Goal: Task Accomplishment & Management: Manage account settings

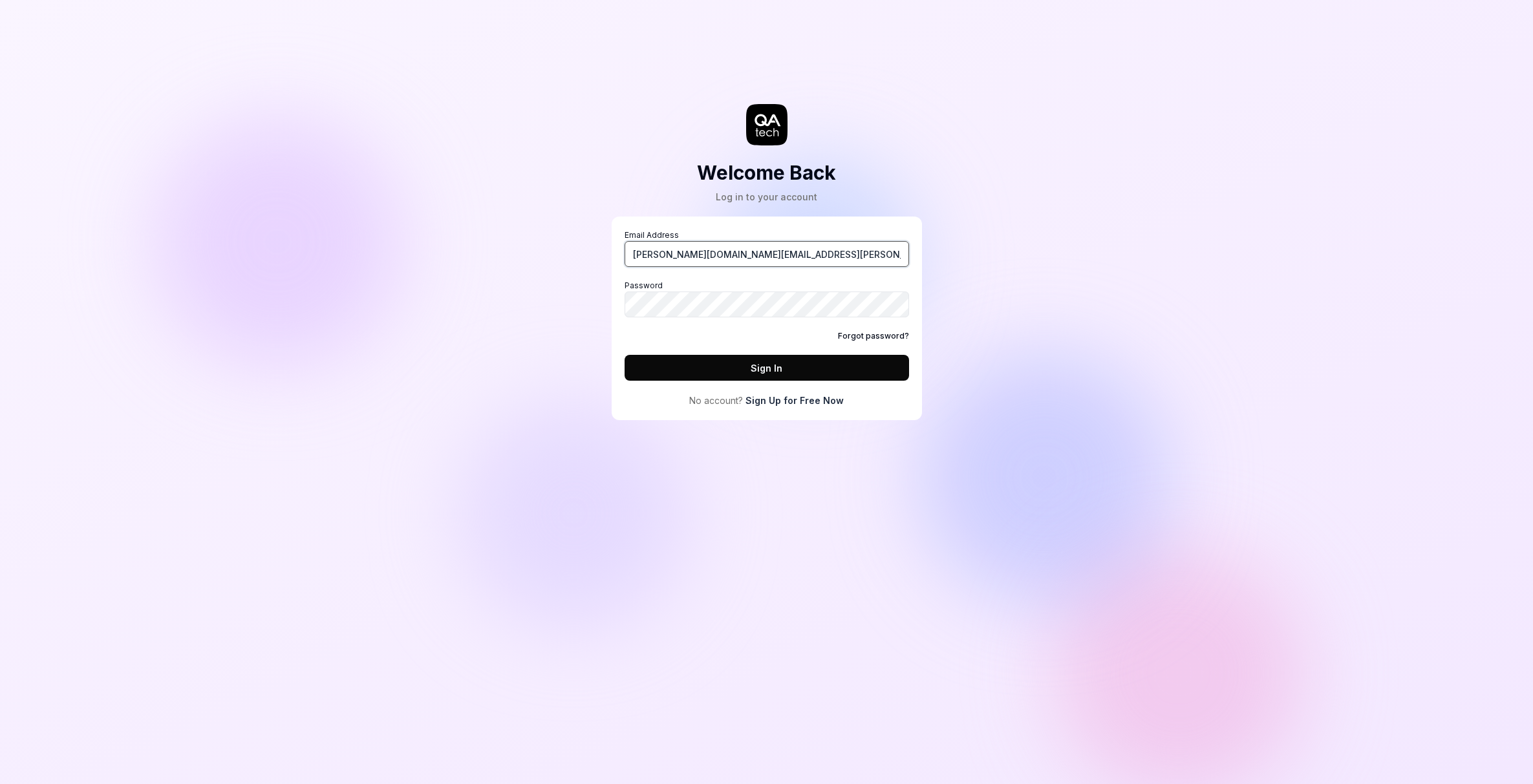
type input "[PERSON_NAME][DOMAIN_NAME][EMAIL_ADDRESS][PERSON_NAME][DOMAIN_NAME]"
click at [776, 368] on button "Sign In" at bounding box center [767, 368] width 285 height 26
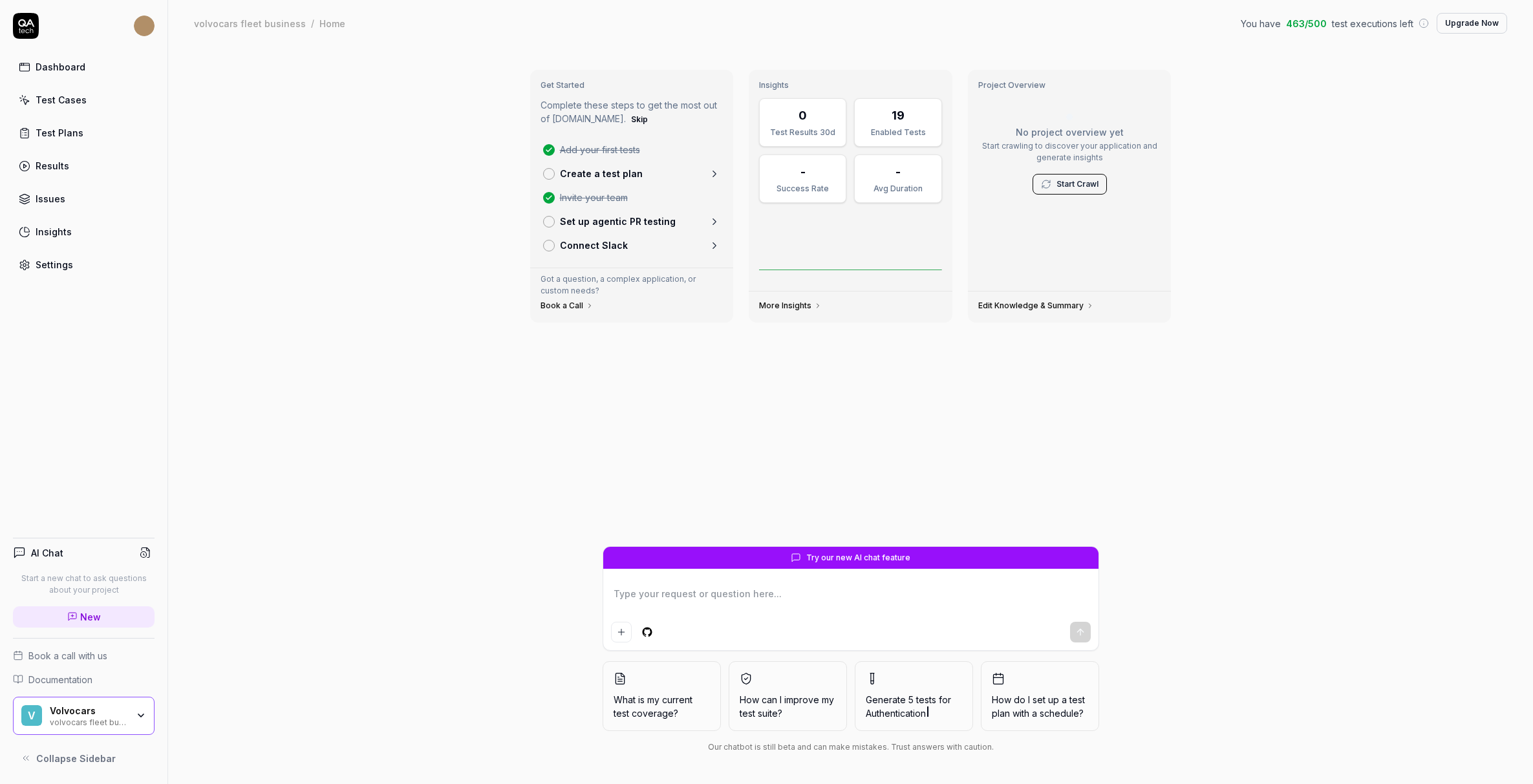
click at [66, 107] on link "Test Cases" at bounding box center [84, 100] width 142 height 25
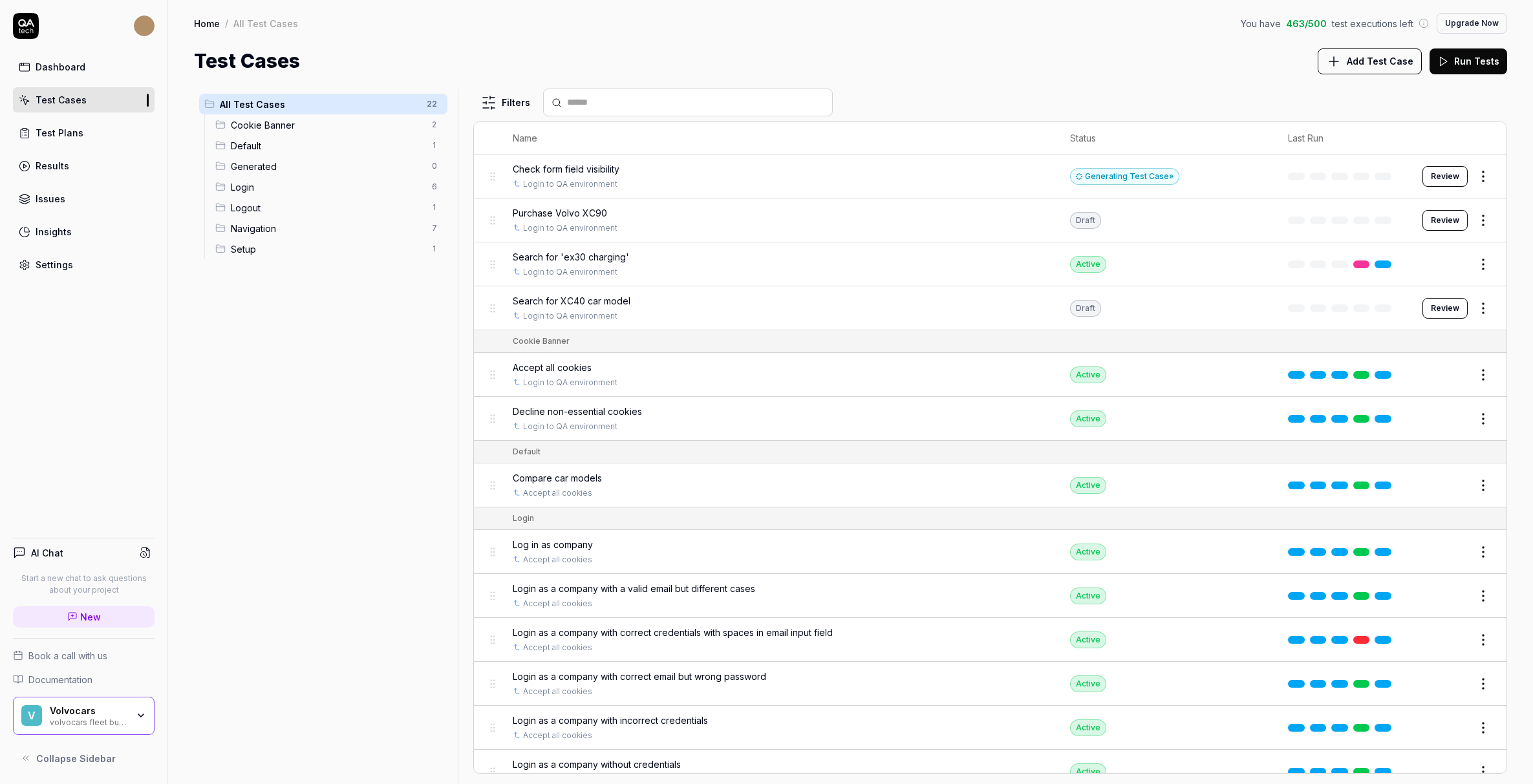
click at [62, 169] on div "Results" at bounding box center [52, 166] width 33 height 14
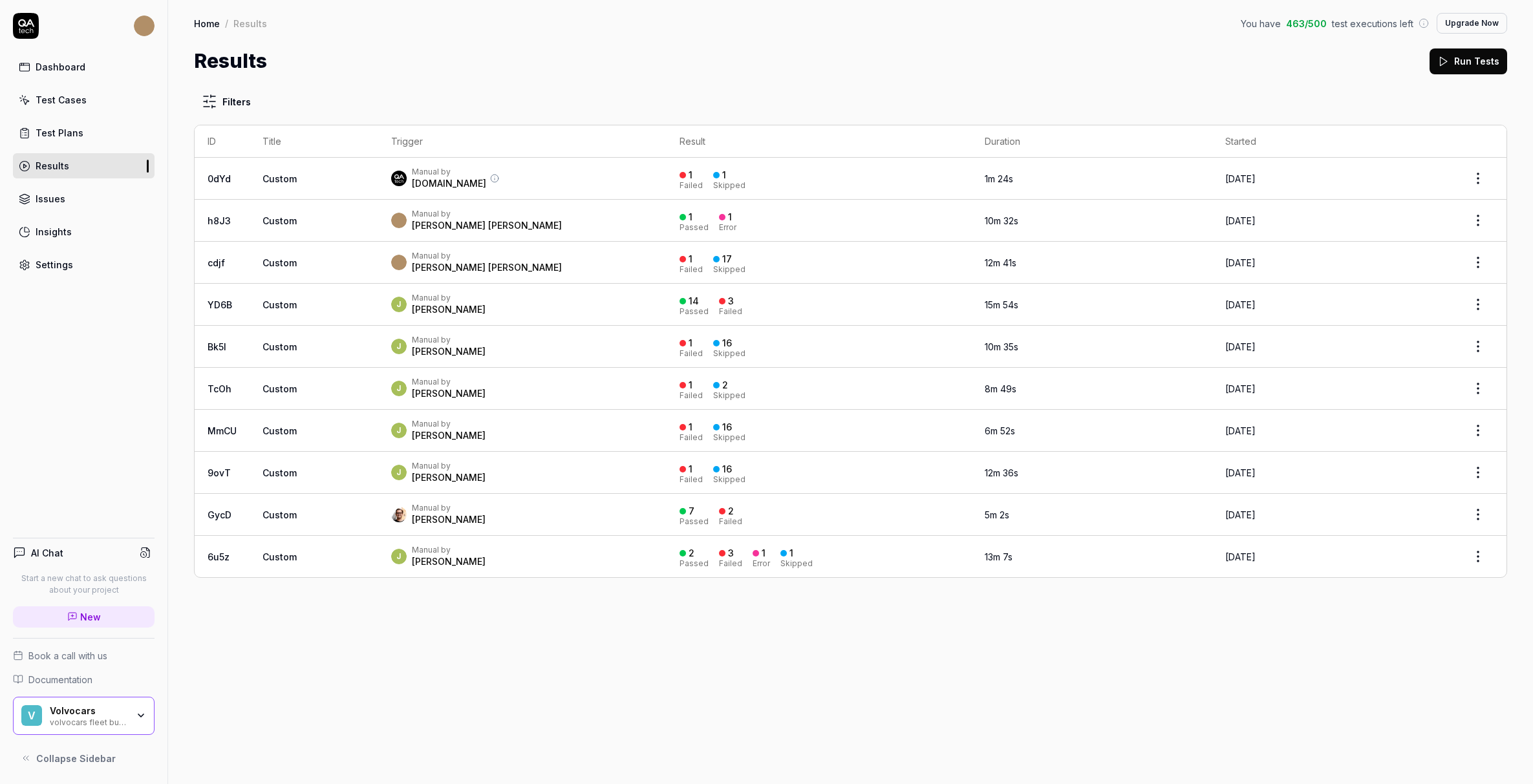
click at [490, 216] on div "Manual by [PERSON_NAME] [PERSON_NAME]" at bounding box center [522, 220] width 263 height 23
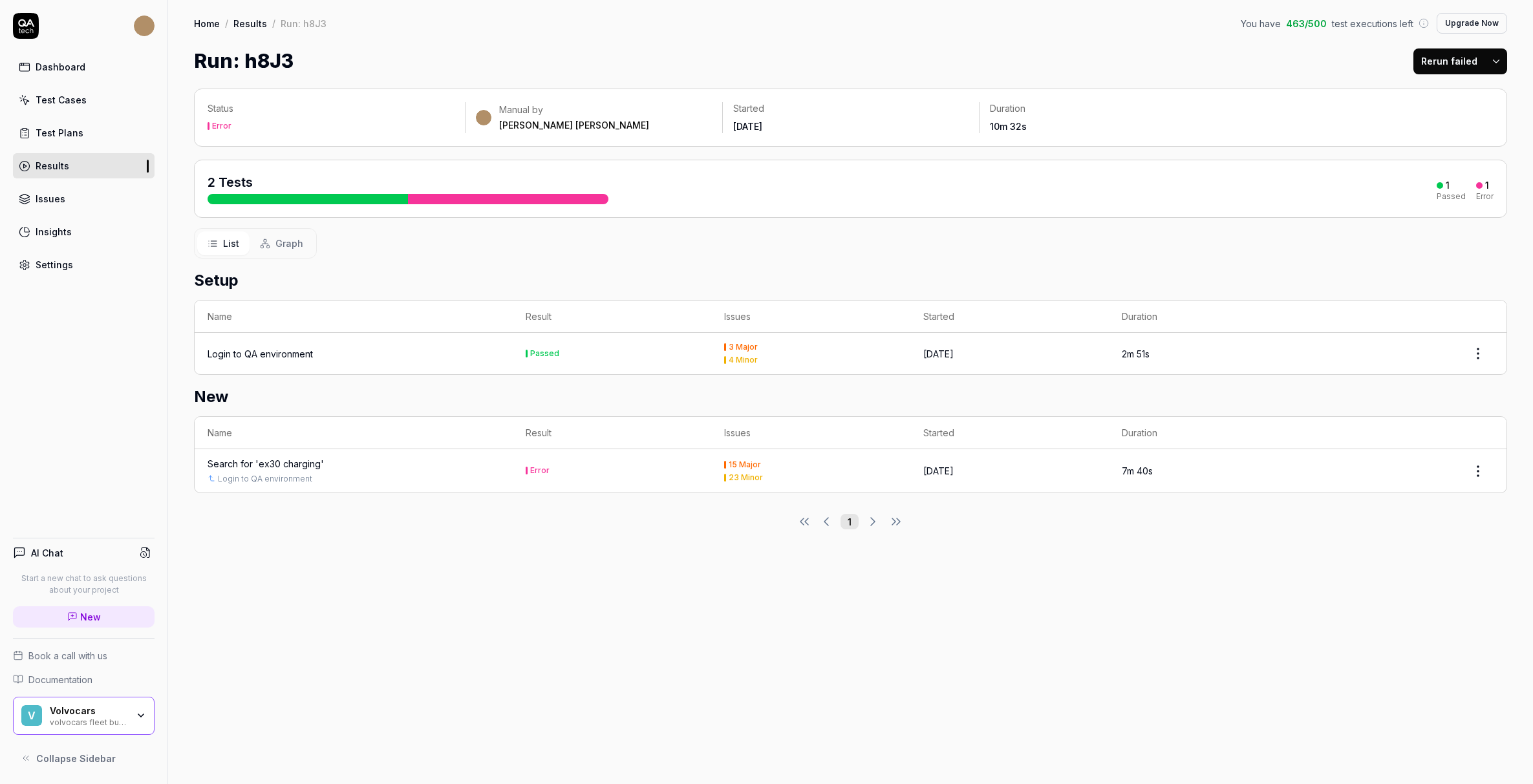
click at [290, 467] on div "Search for 'ex30 charging'" at bounding box center [266, 463] width 117 height 14
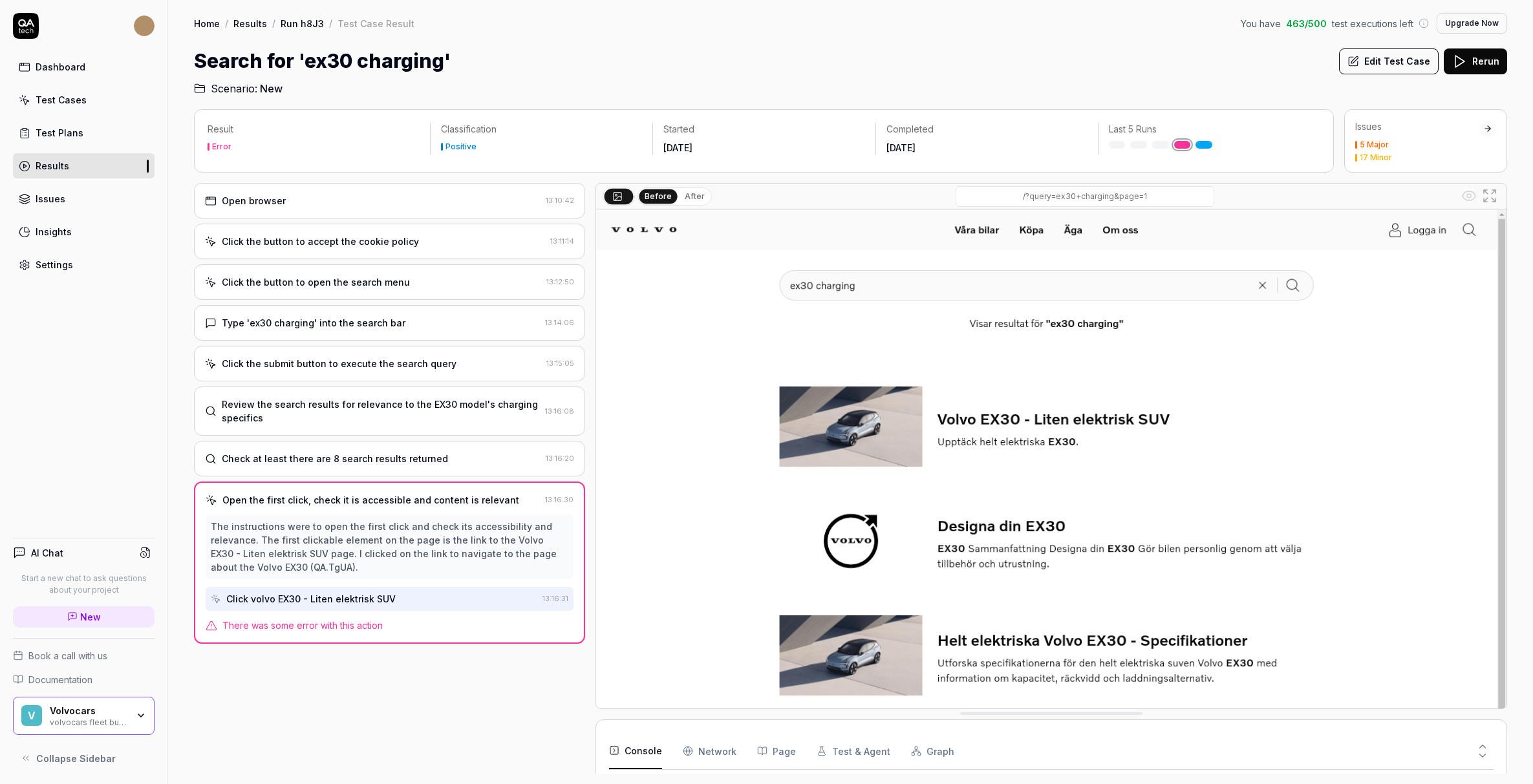
click at [311, 196] on div "Open browser" at bounding box center [372, 201] width 335 height 14
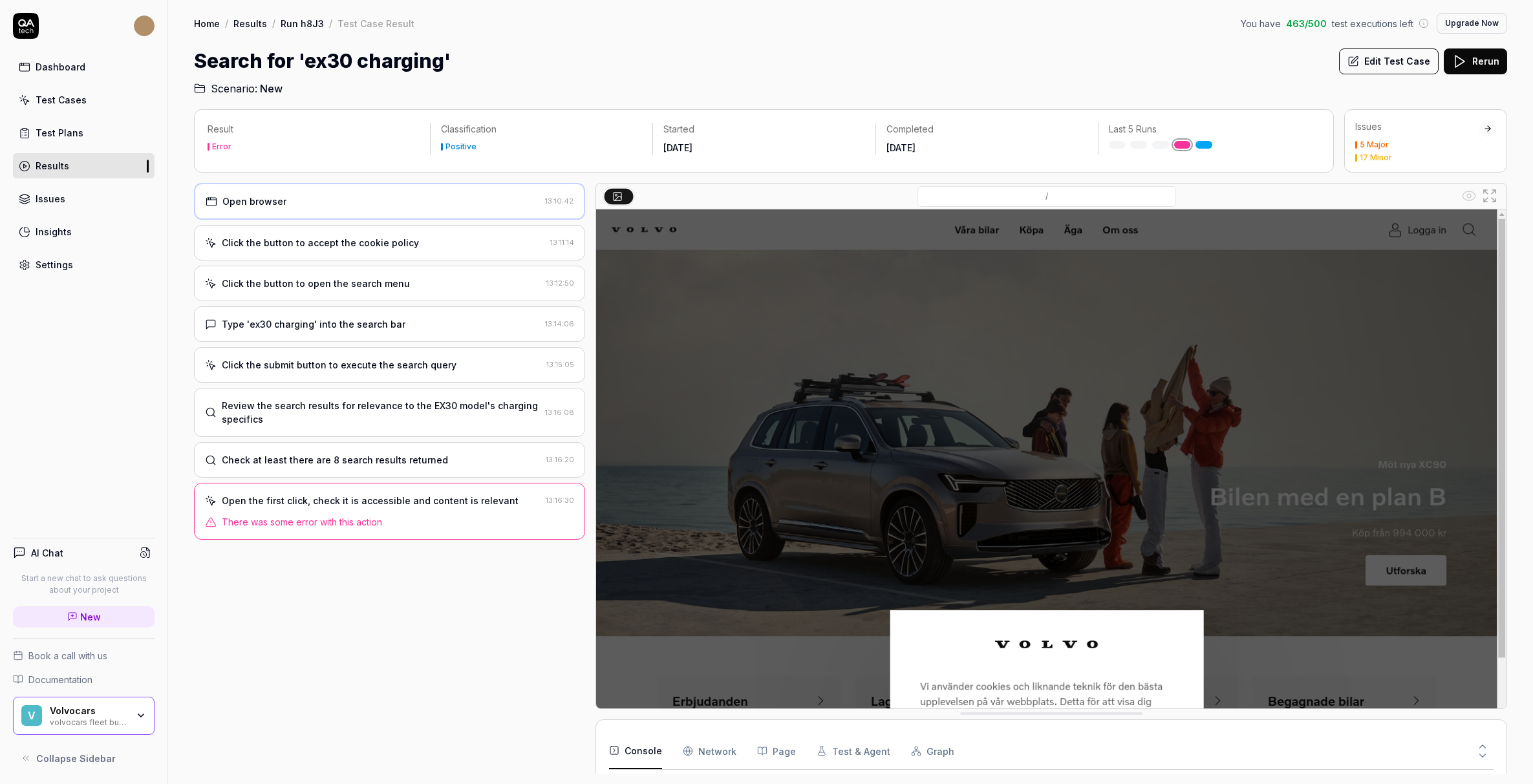
click at [1403, 60] on button "Edit Test Case" at bounding box center [1389, 62] width 100 height 26
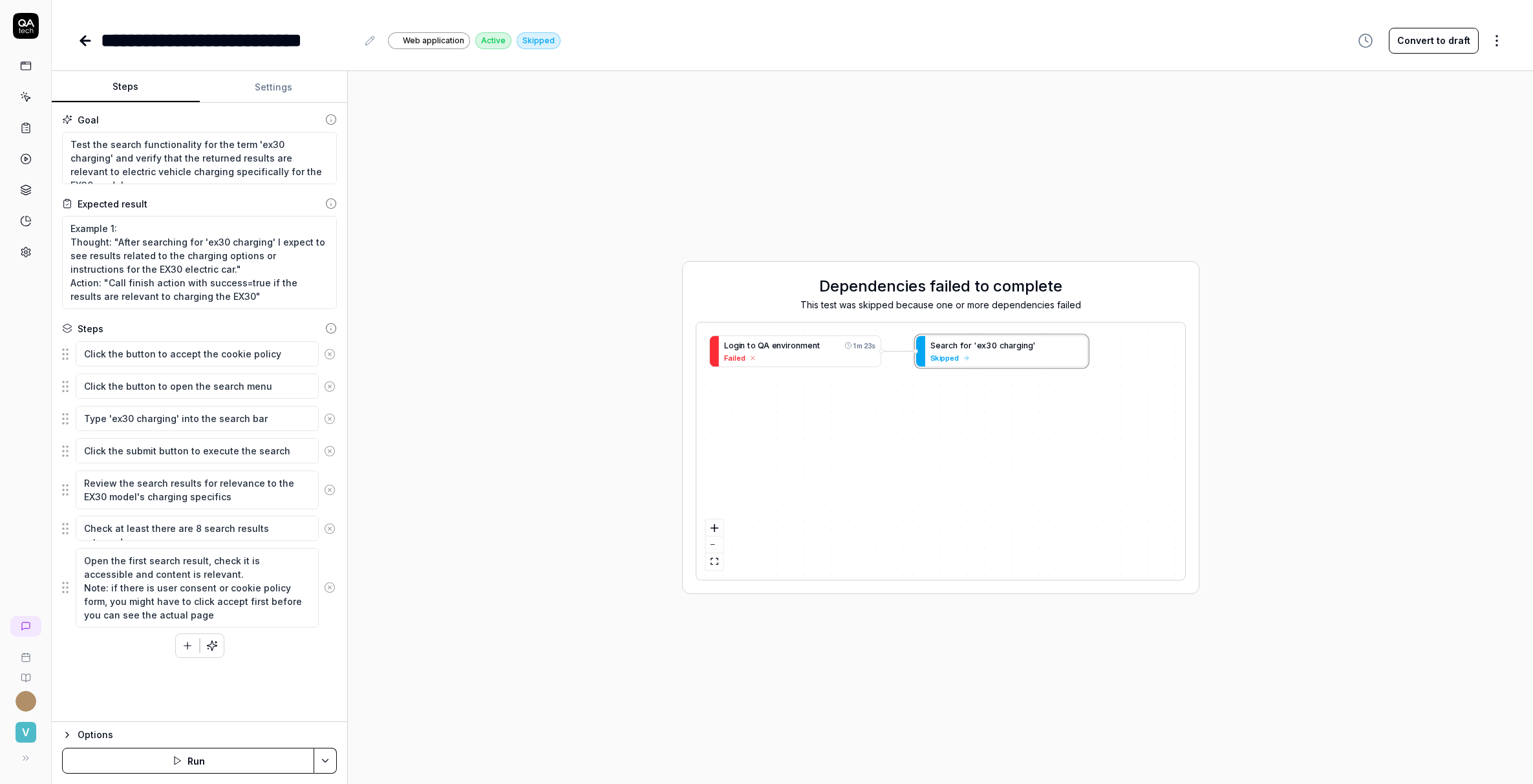
type textarea "*"
